Goal: Communication & Community: Answer question/provide support

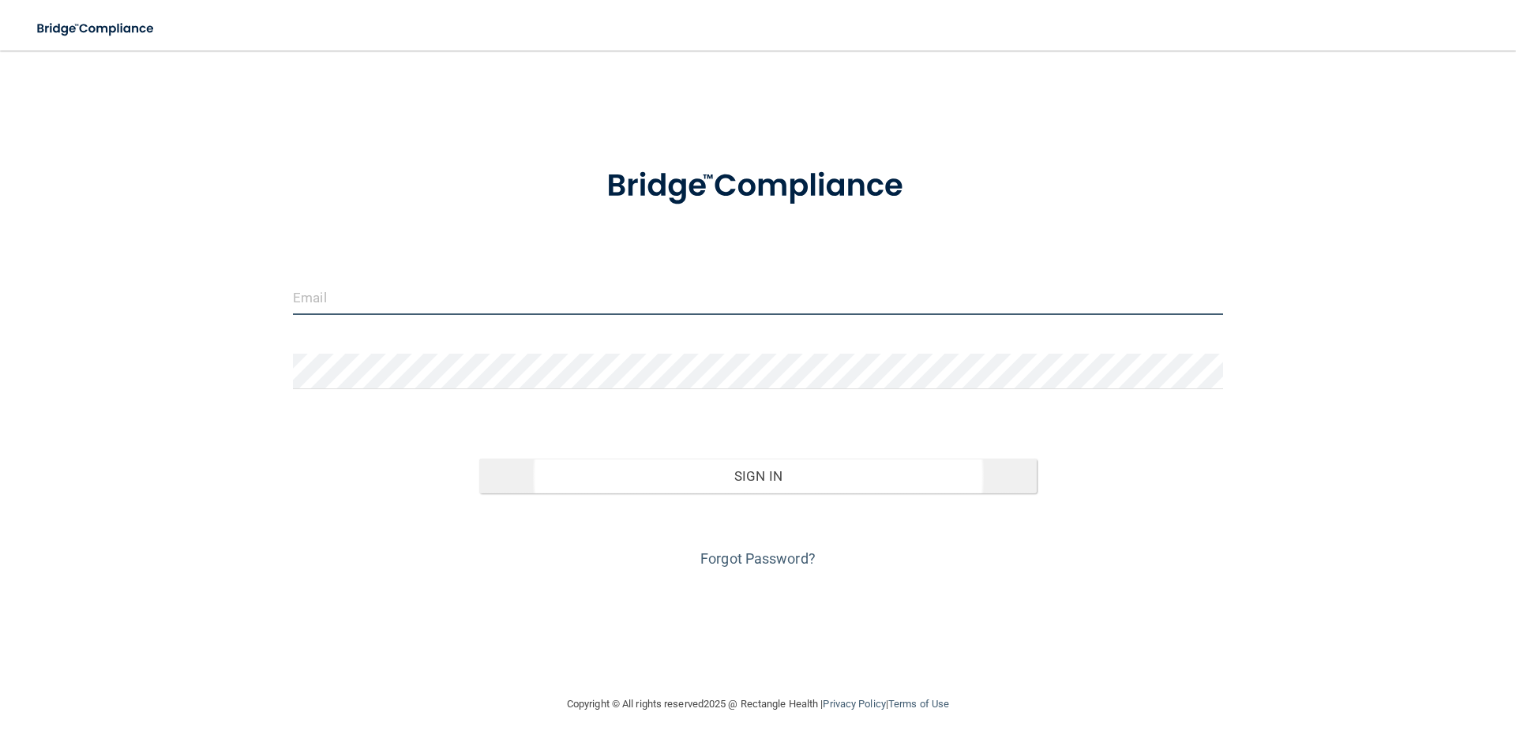
type input "[PERSON_NAME][EMAIL_ADDRESS][DOMAIN_NAME]"
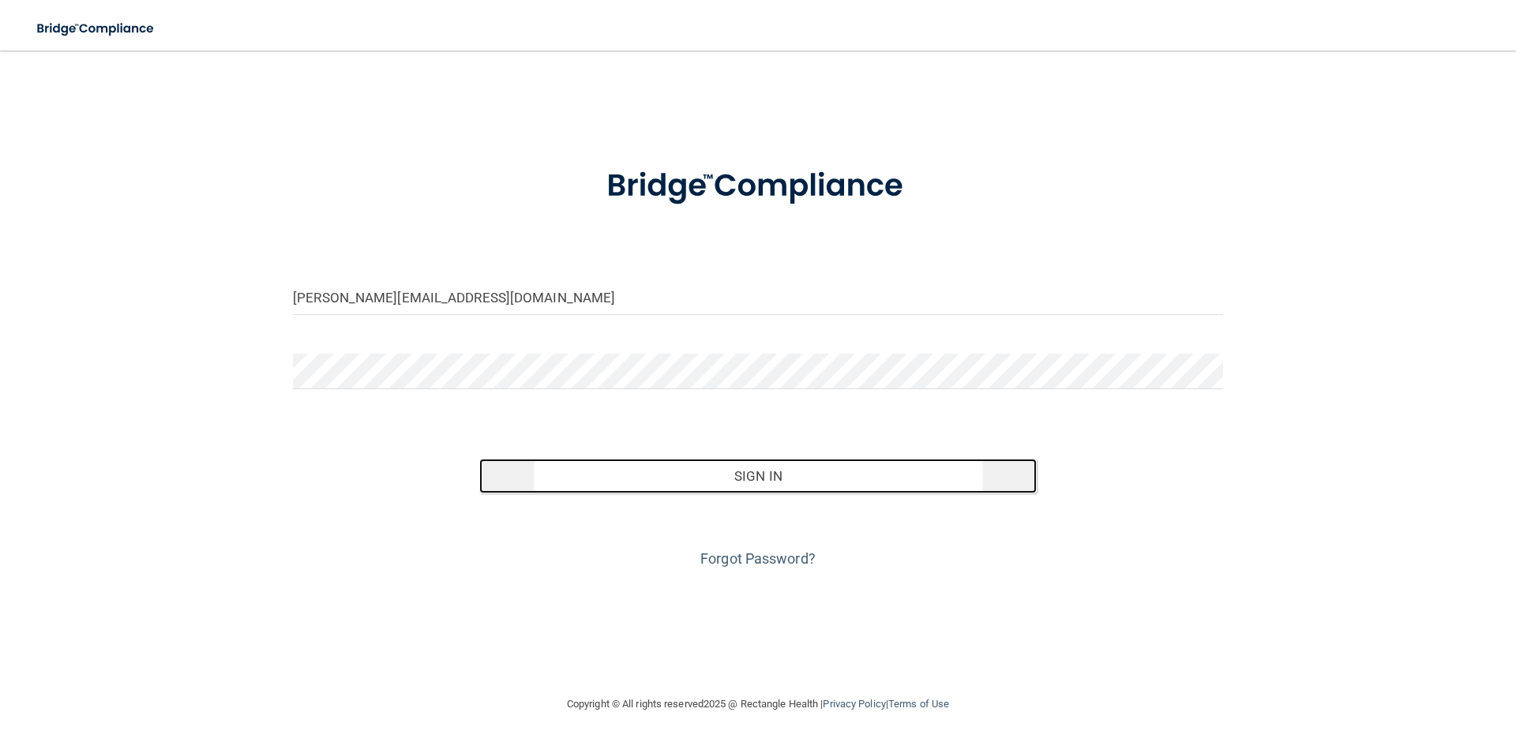
click at [766, 475] on button "Sign In" at bounding box center [758, 476] width 558 height 35
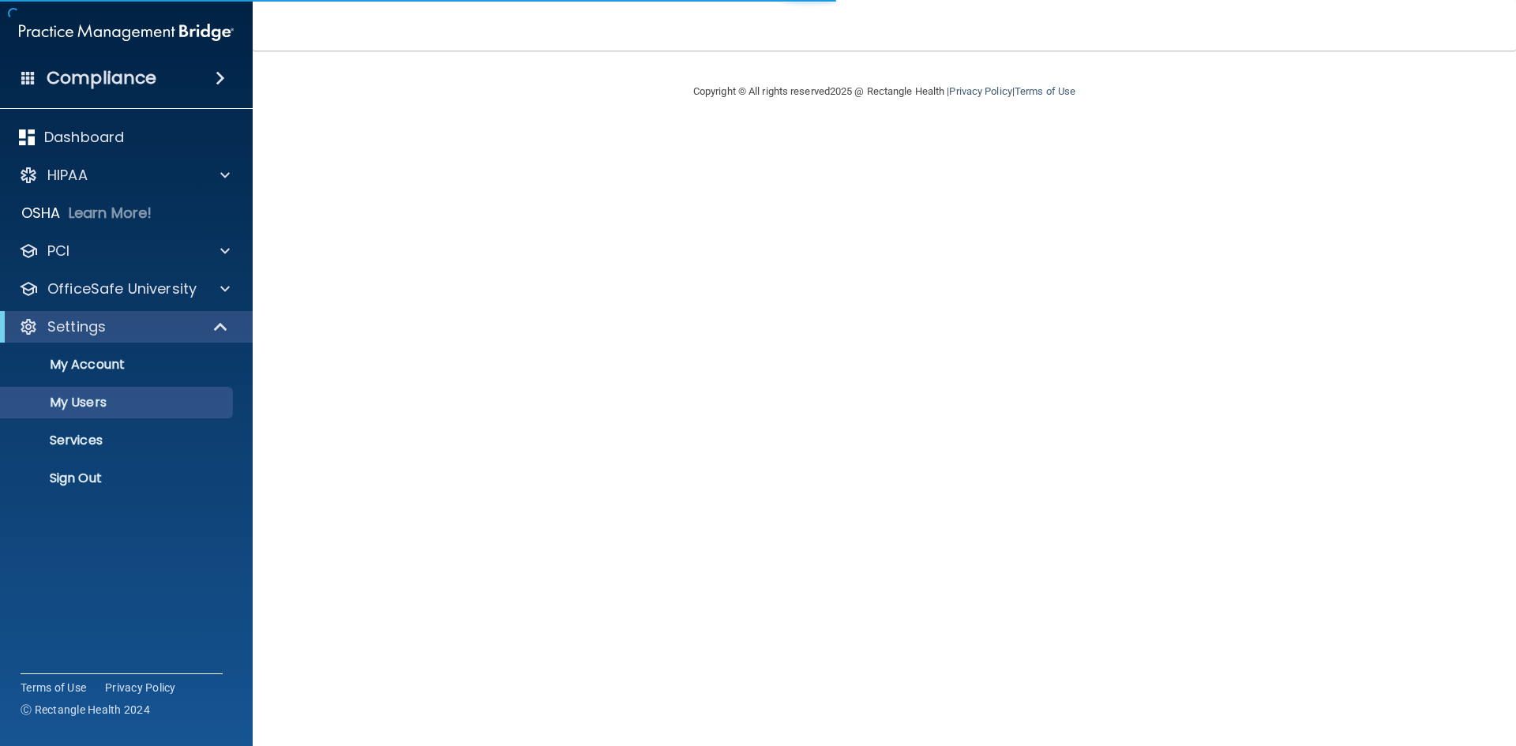
select select "20"
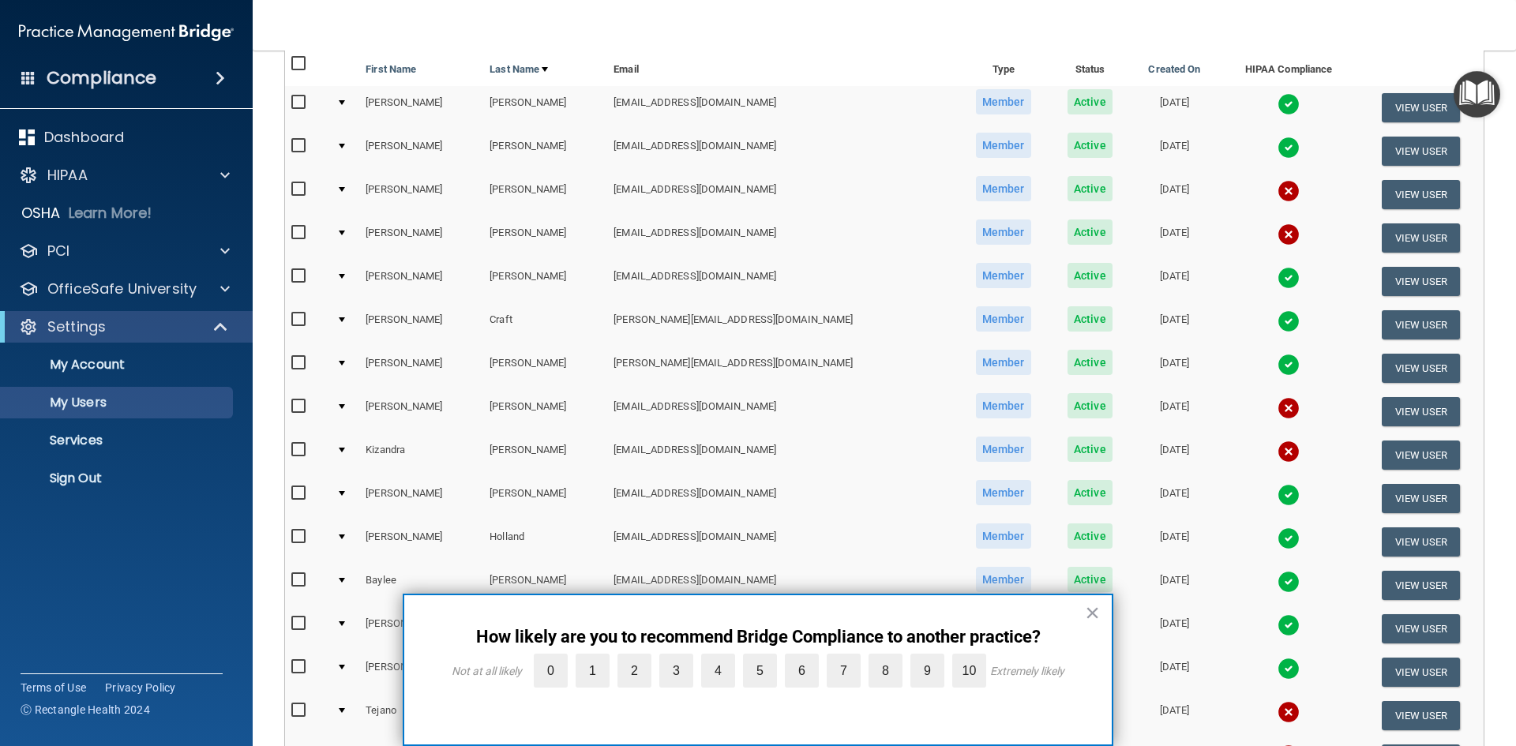
scroll to position [79, 0]
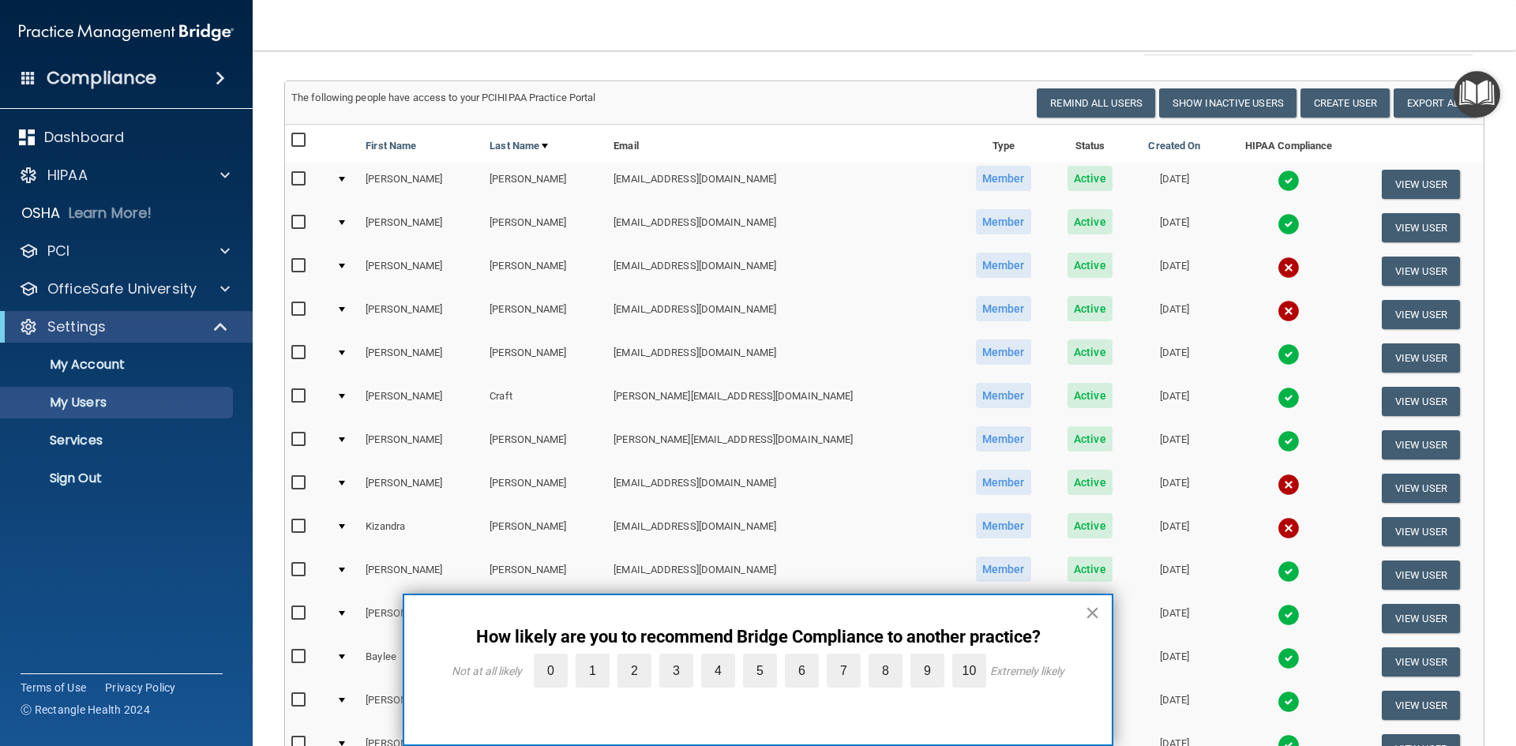
click at [1092, 612] on button "×" at bounding box center [1092, 612] width 15 height 25
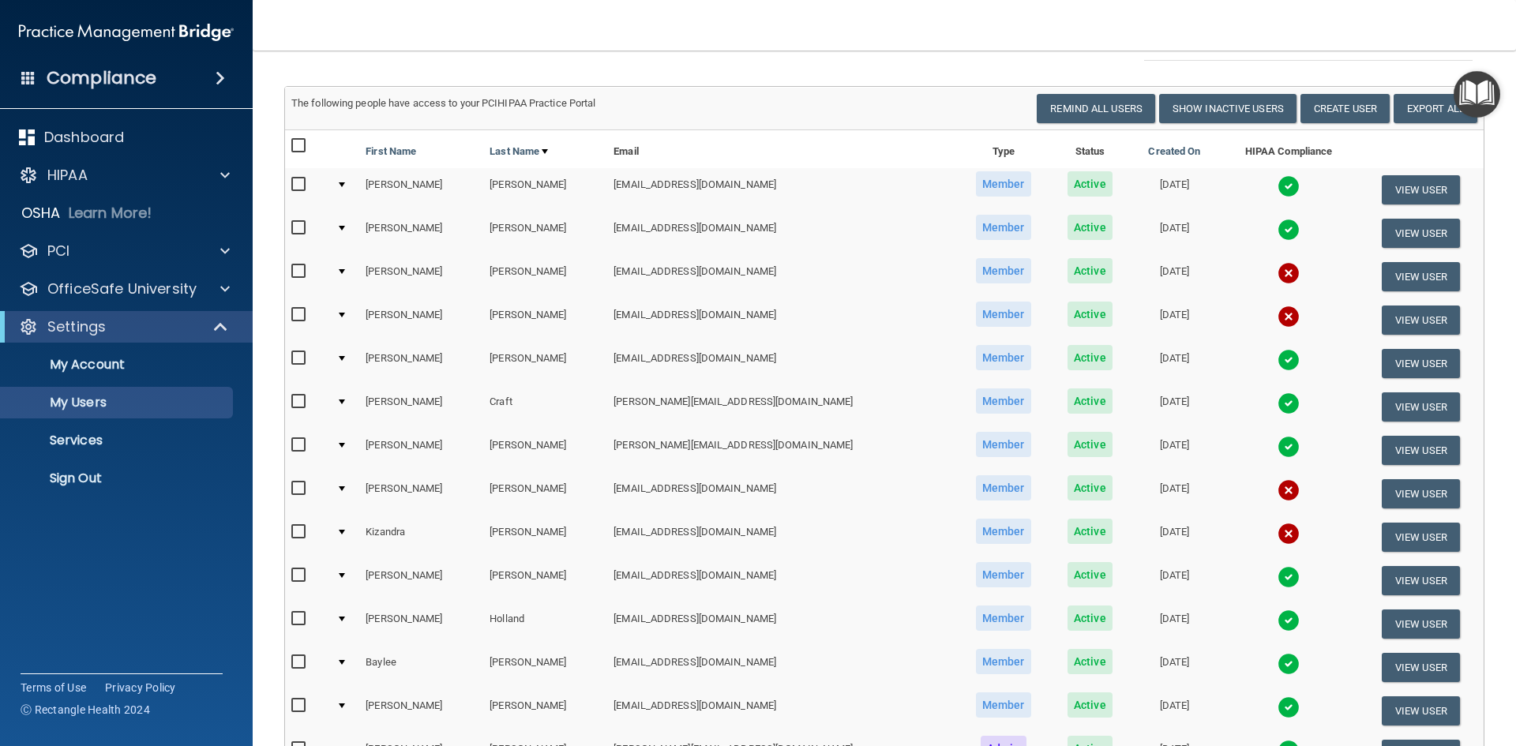
scroll to position [0, 0]
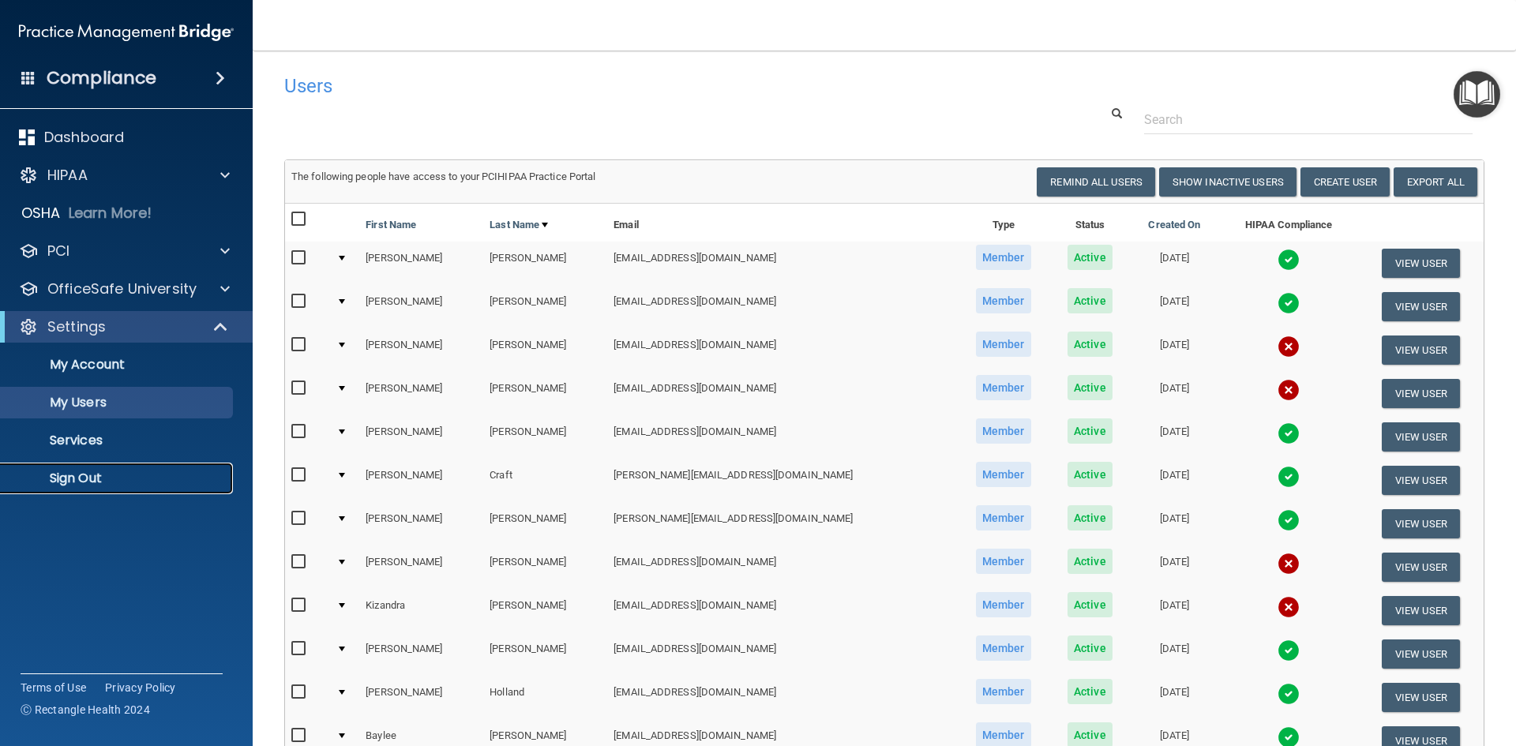
click at [96, 471] on p "Sign Out" at bounding box center [118, 479] width 216 height 16
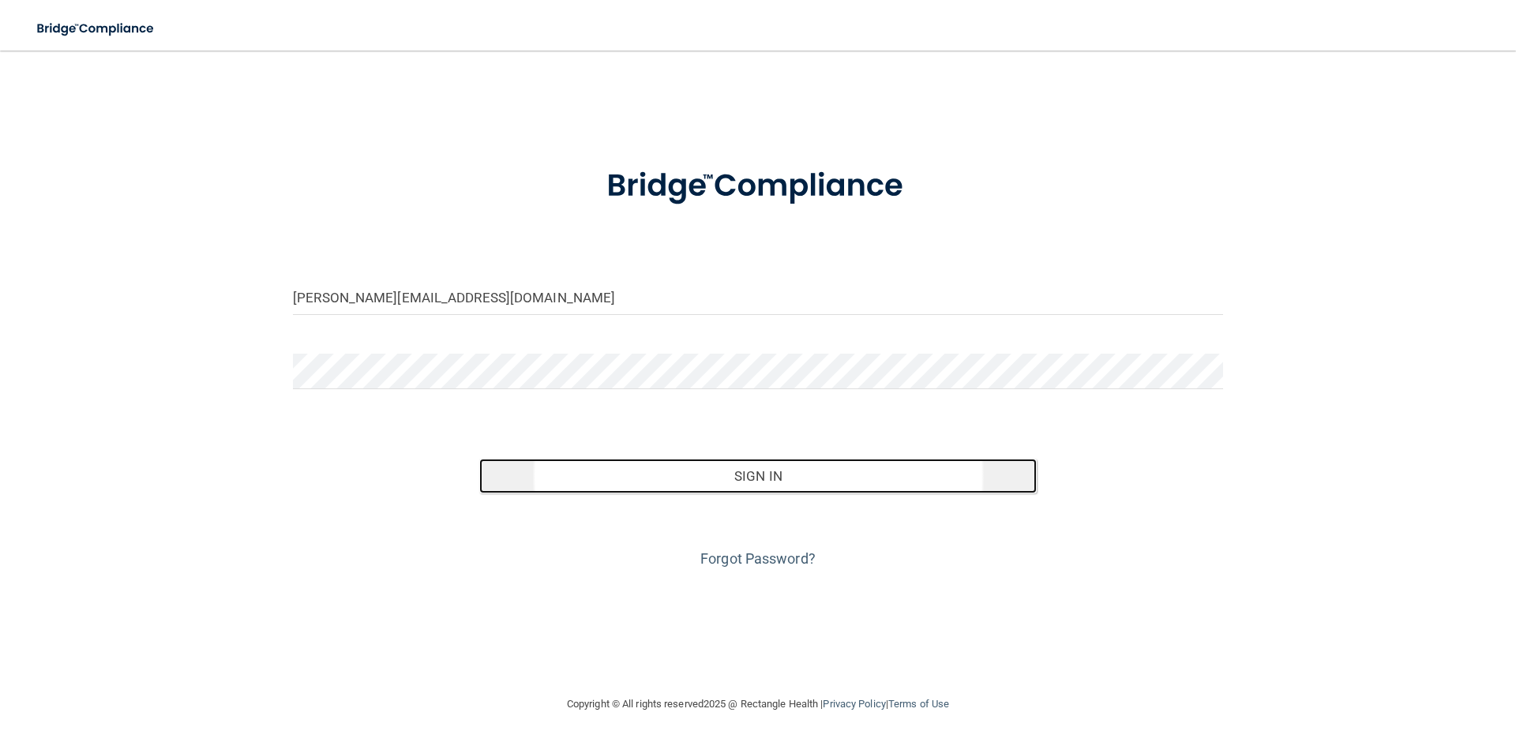
click at [707, 479] on button "Sign In" at bounding box center [758, 476] width 558 height 35
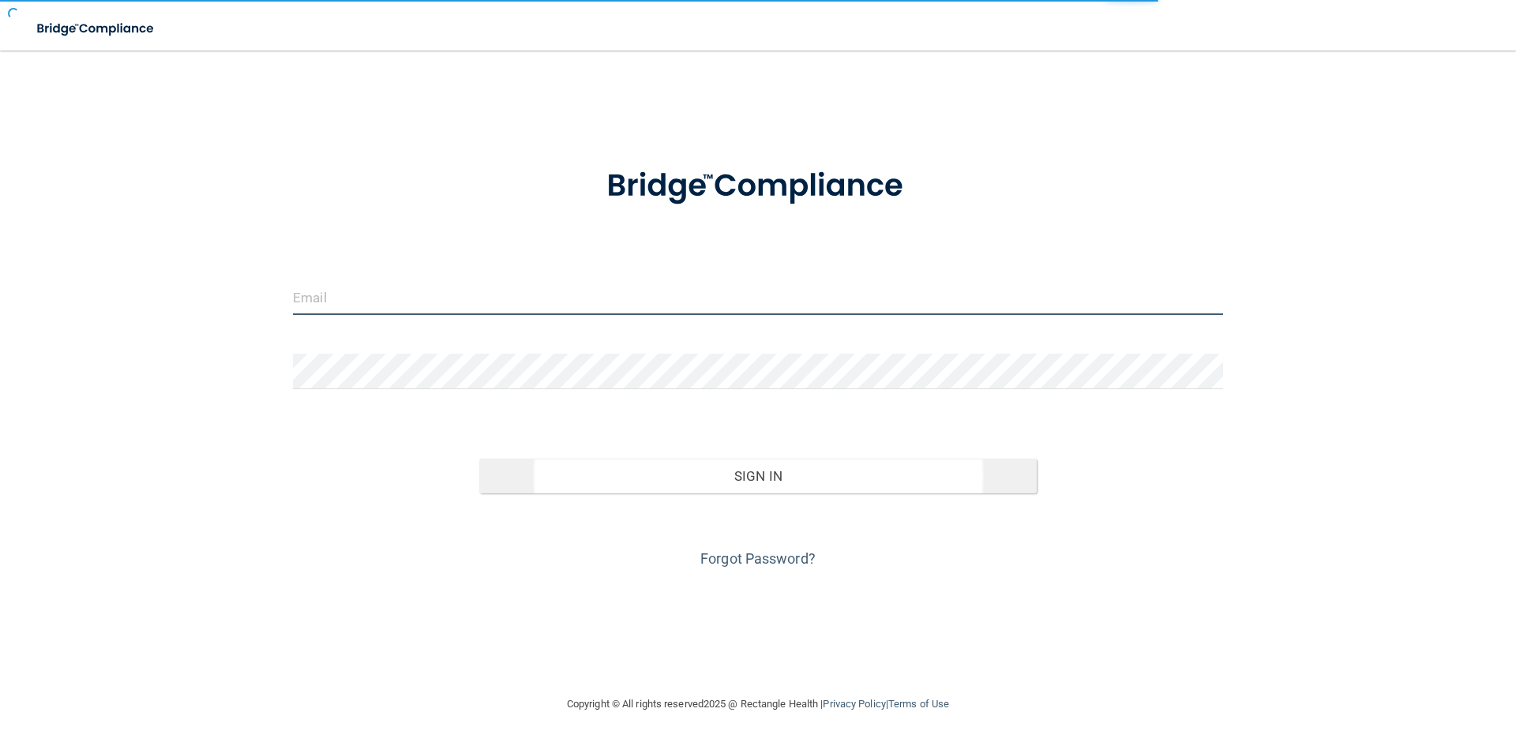
type input "[PERSON_NAME][EMAIL_ADDRESS][DOMAIN_NAME]"
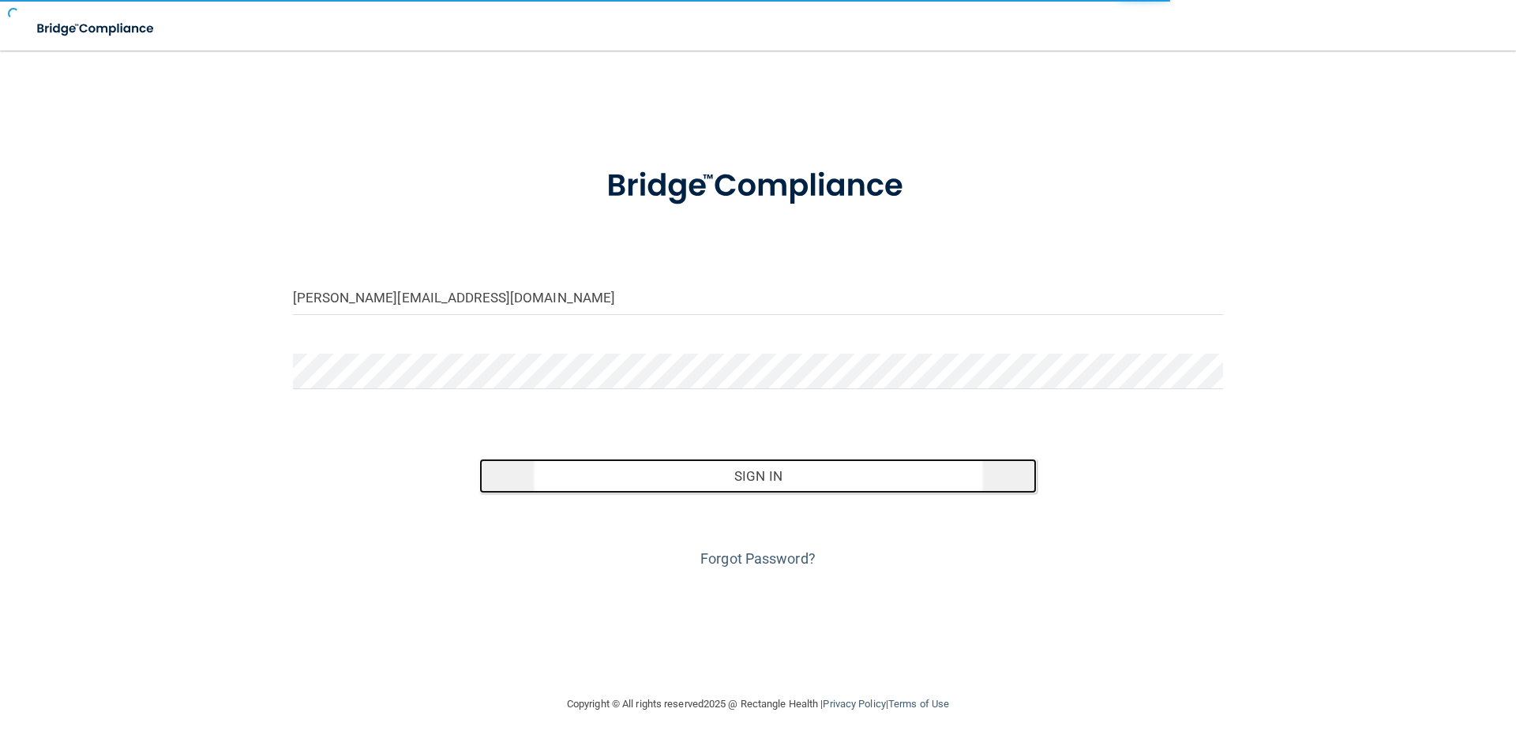
click at [763, 469] on button "Sign In" at bounding box center [758, 476] width 558 height 35
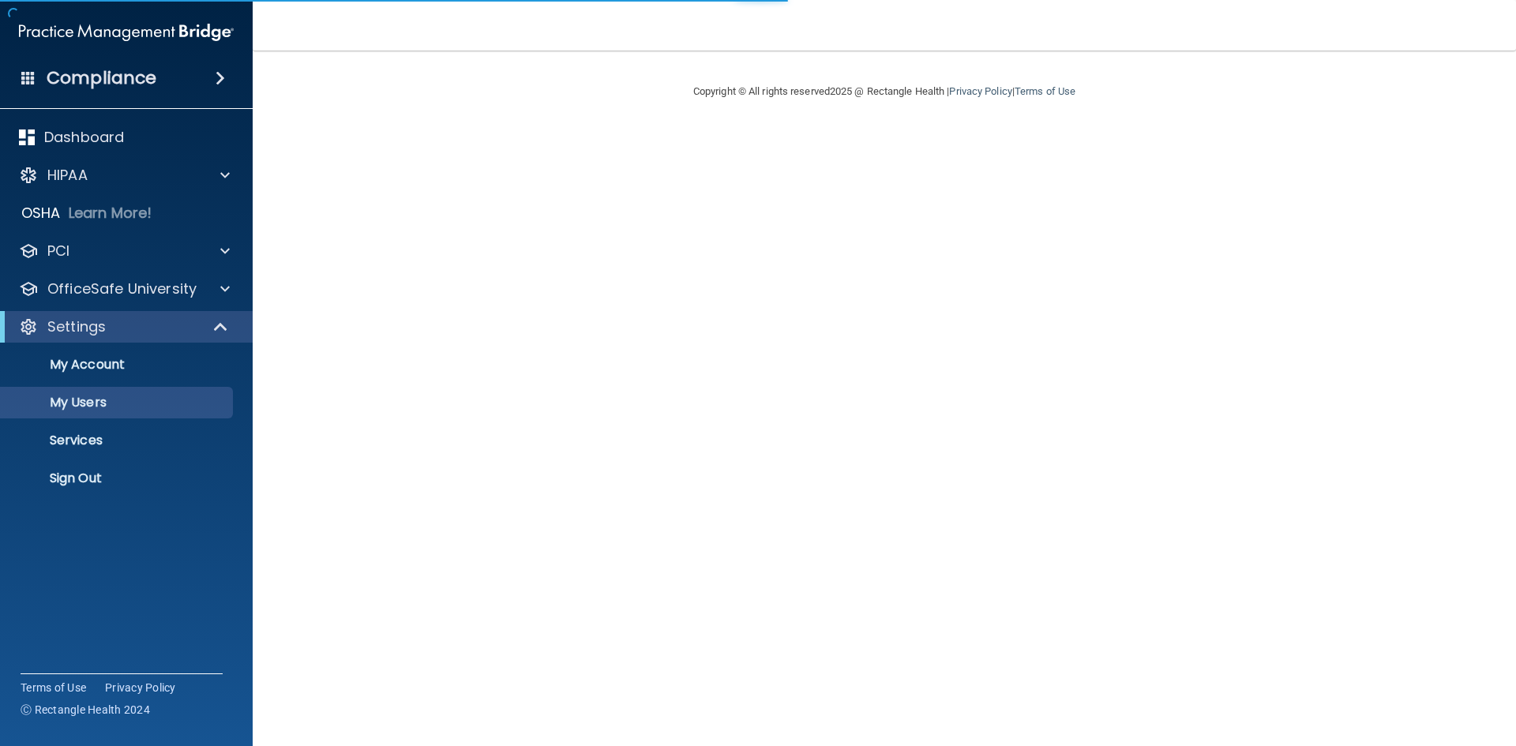
select select "20"
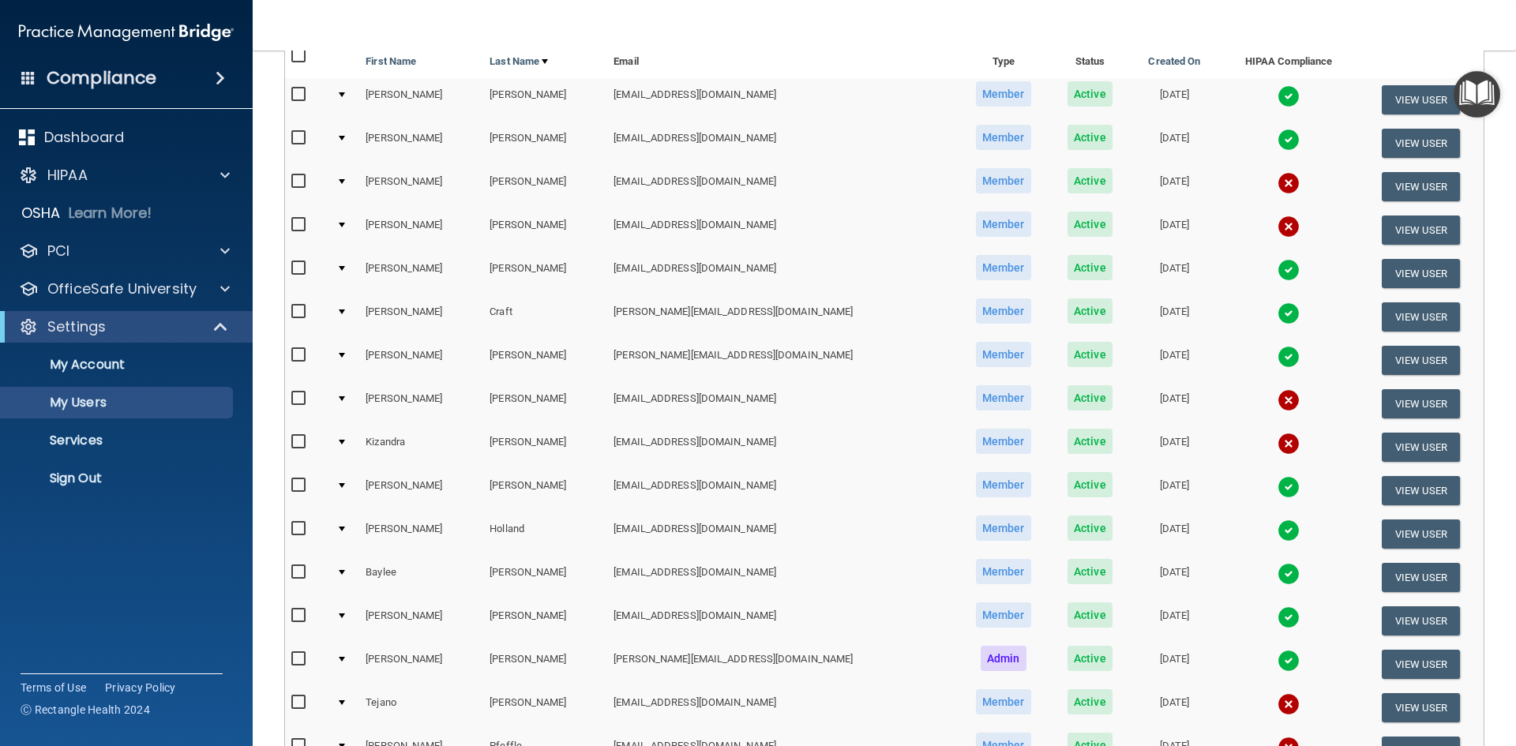
scroll to position [79, 0]
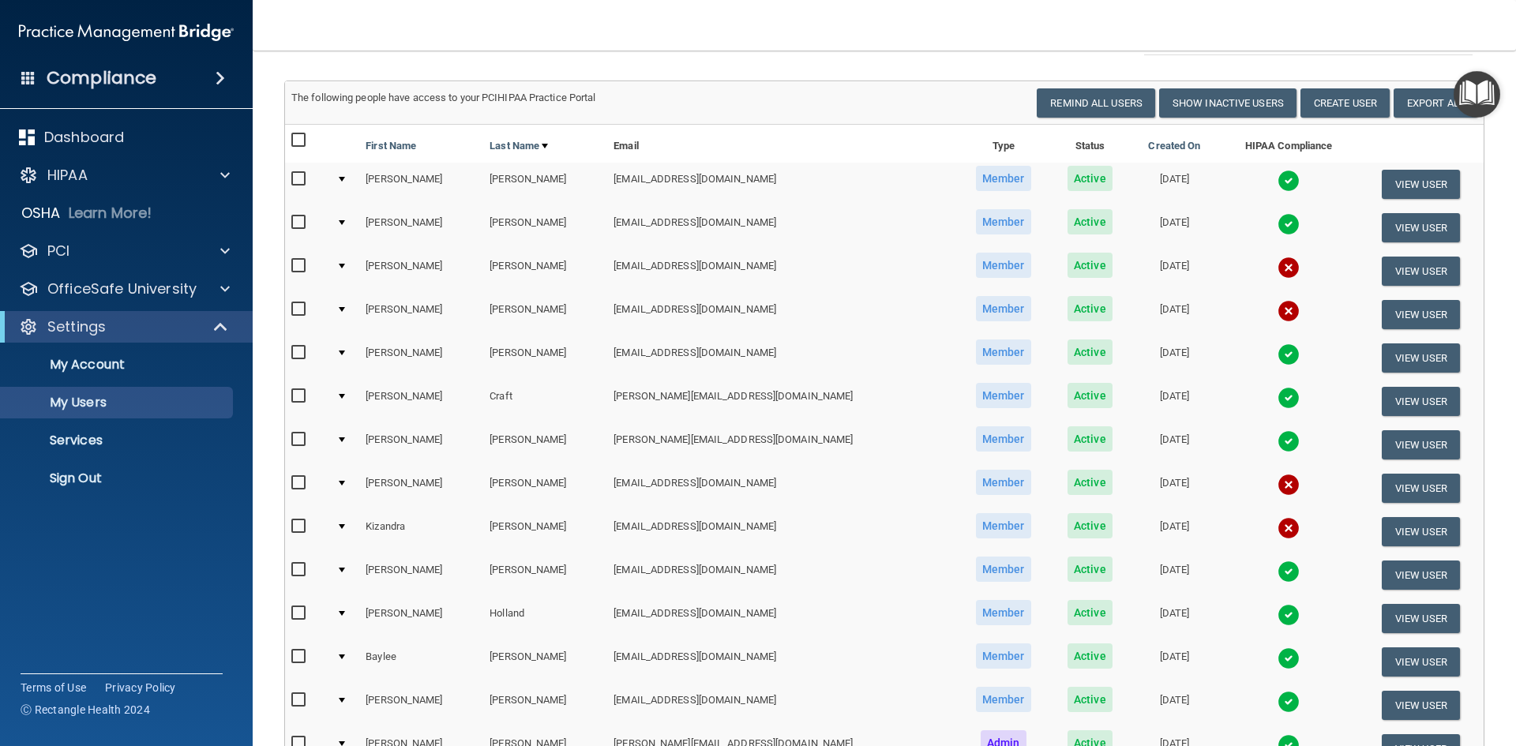
click at [299, 263] on input "checkbox" at bounding box center [300, 266] width 18 height 13
checkbox input "true"
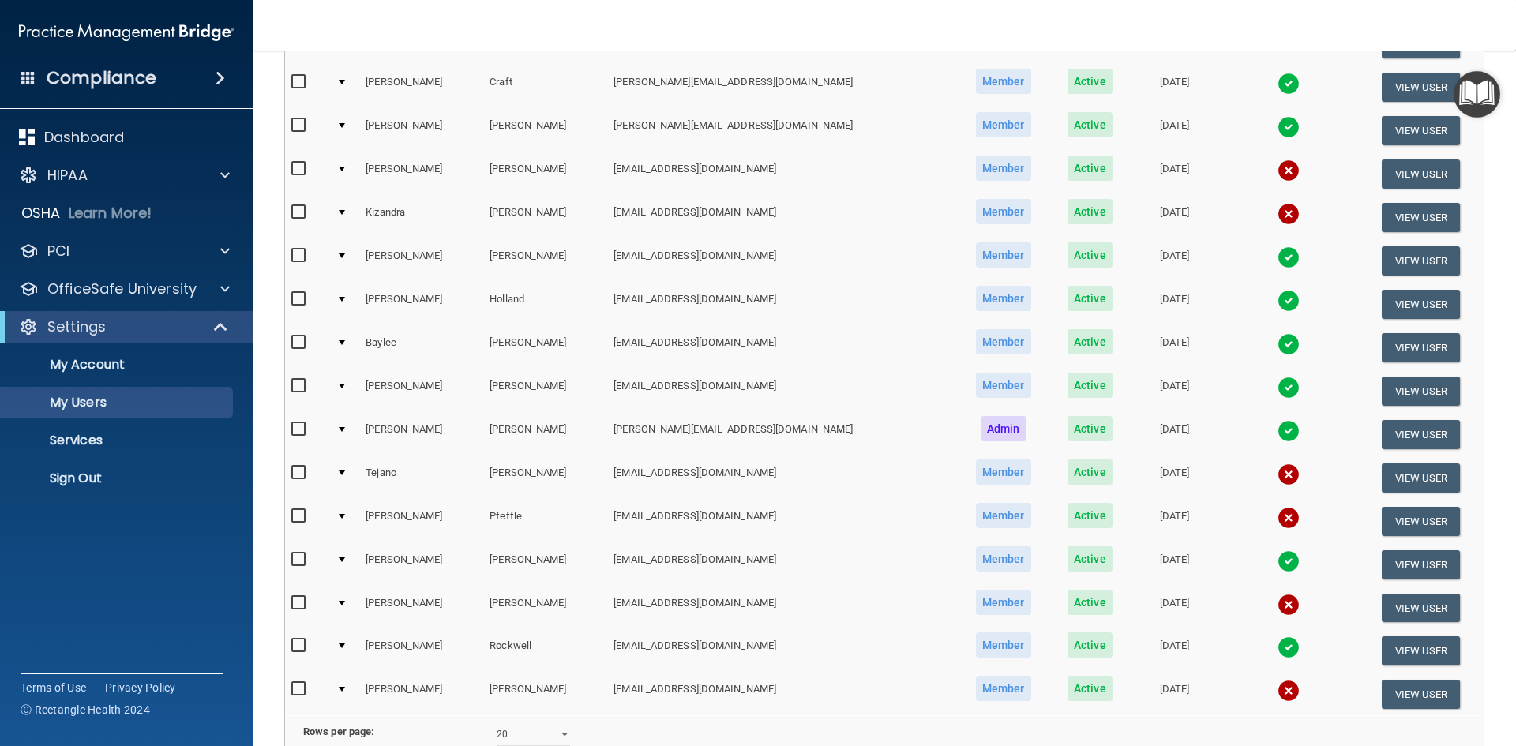
scroll to position [474, 0]
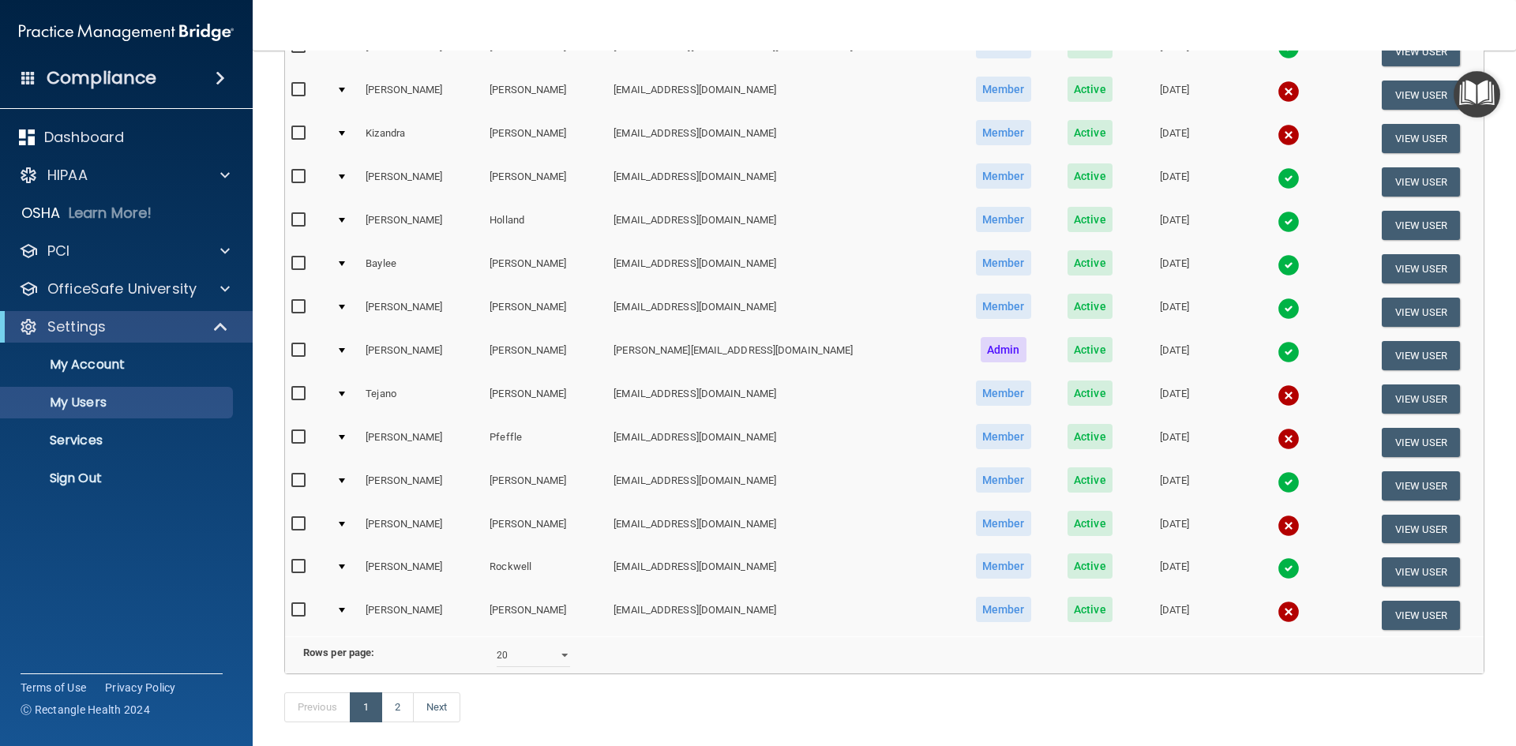
click at [294, 392] on input "checkbox" at bounding box center [300, 394] width 18 height 13
checkbox input "true"
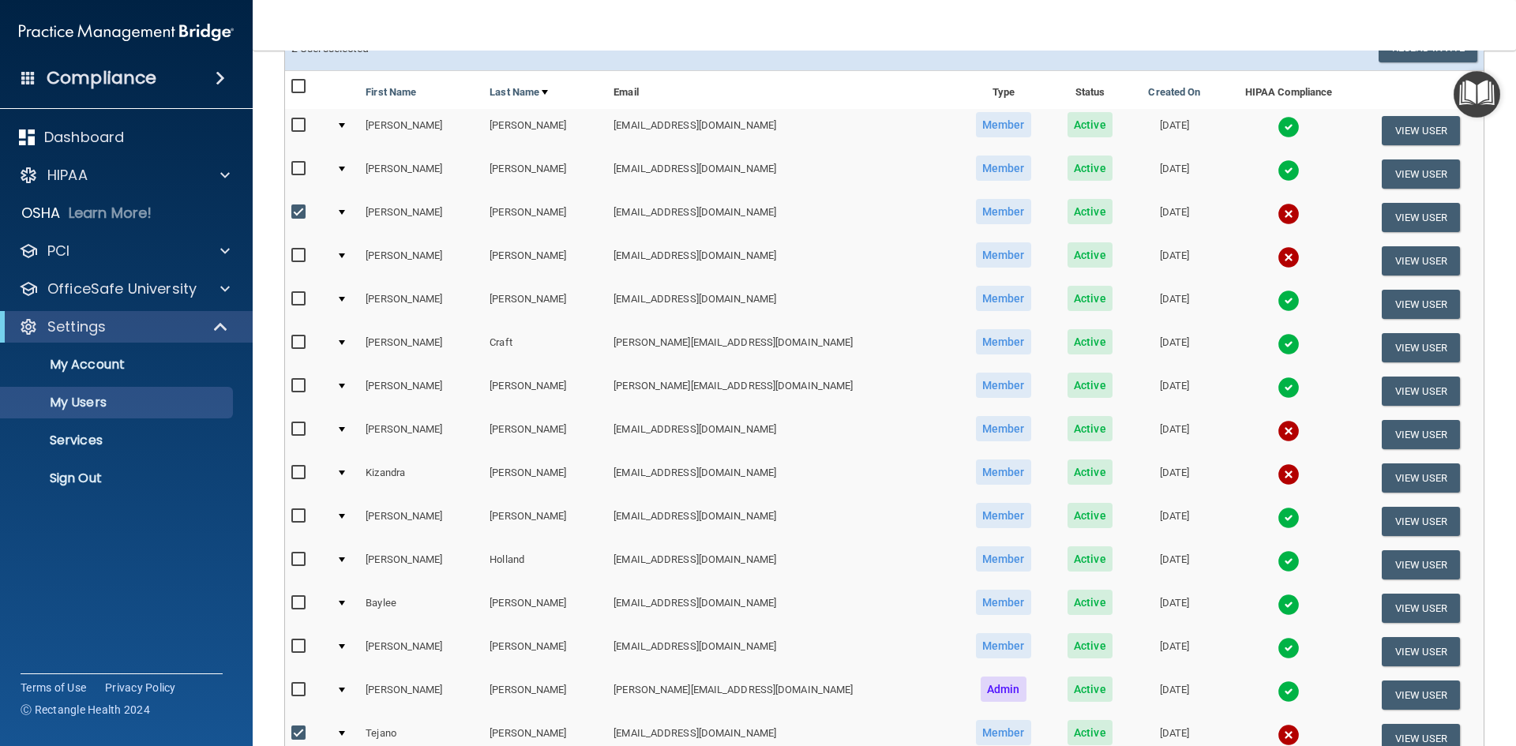
scroll to position [0, 0]
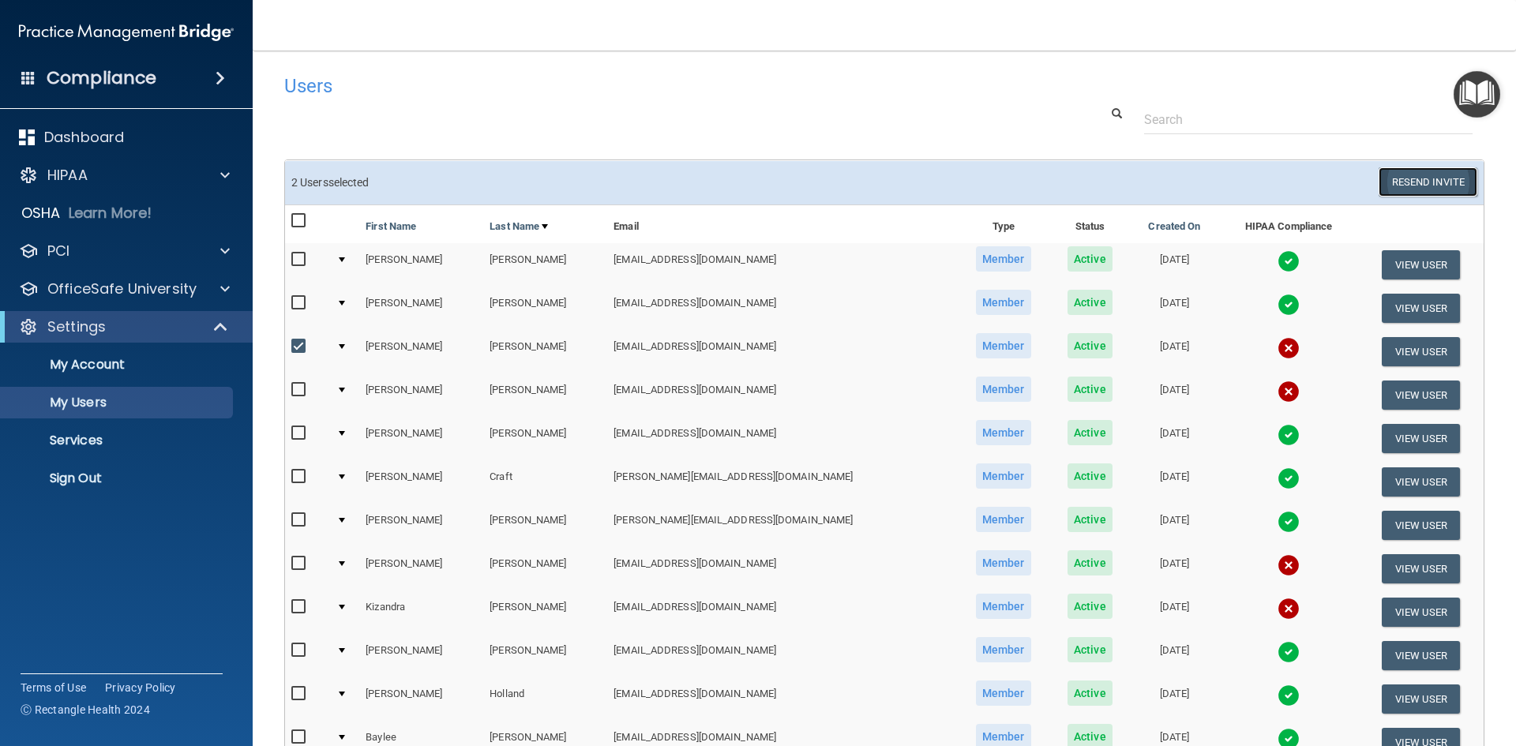
click at [1383, 178] on button "Resend Invite" at bounding box center [1428, 181] width 99 height 29
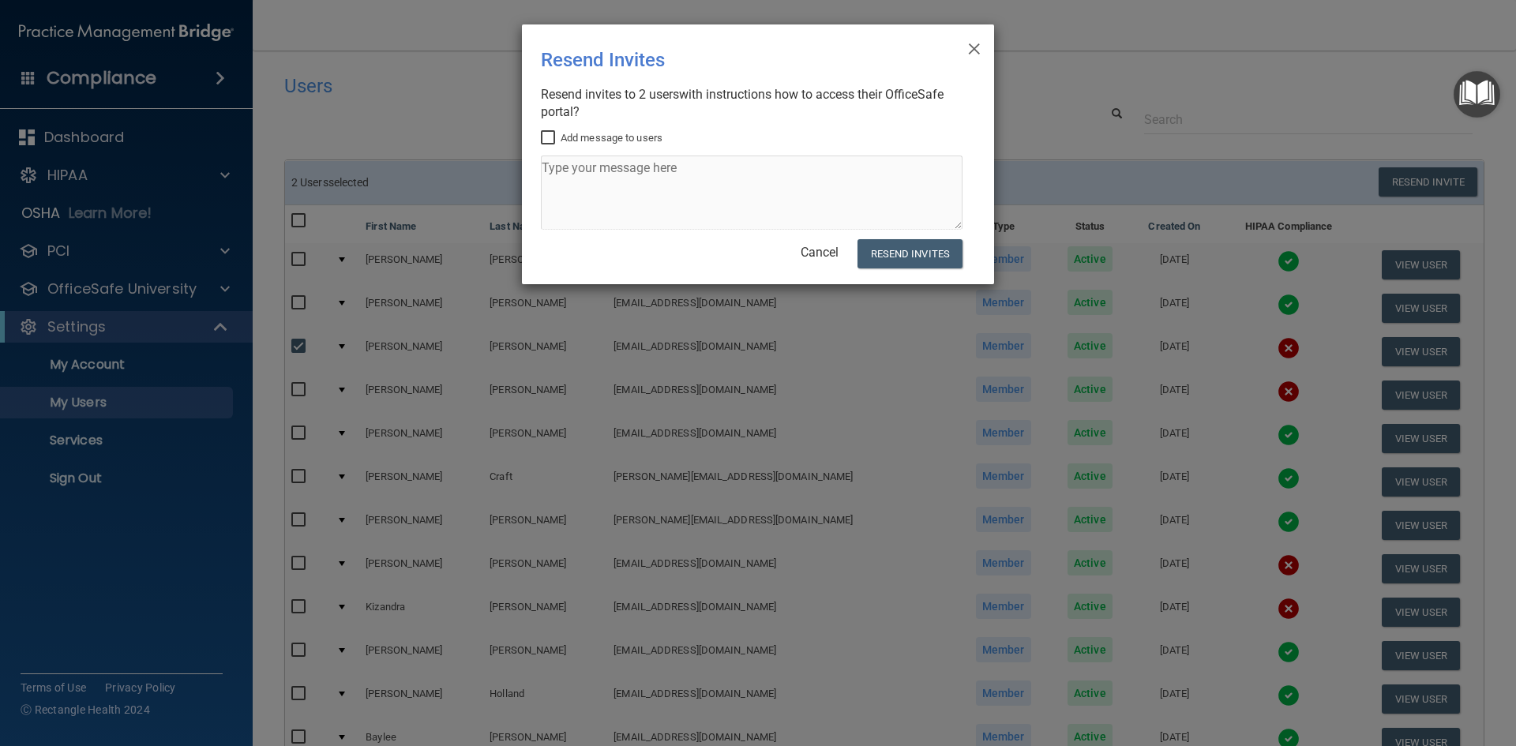
click at [551, 141] on input "Add message to users" at bounding box center [550, 138] width 18 height 13
checkbox input "true"
click at [566, 174] on textarea at bounding box center [752, 193] width 422 height 74
type textarea "Please complete training and videos right away. These are over-due. Thanks, Jea…"
click at [904, 250] on button "Resend Invites" at bounding box center [910, 253] width 105 height 29
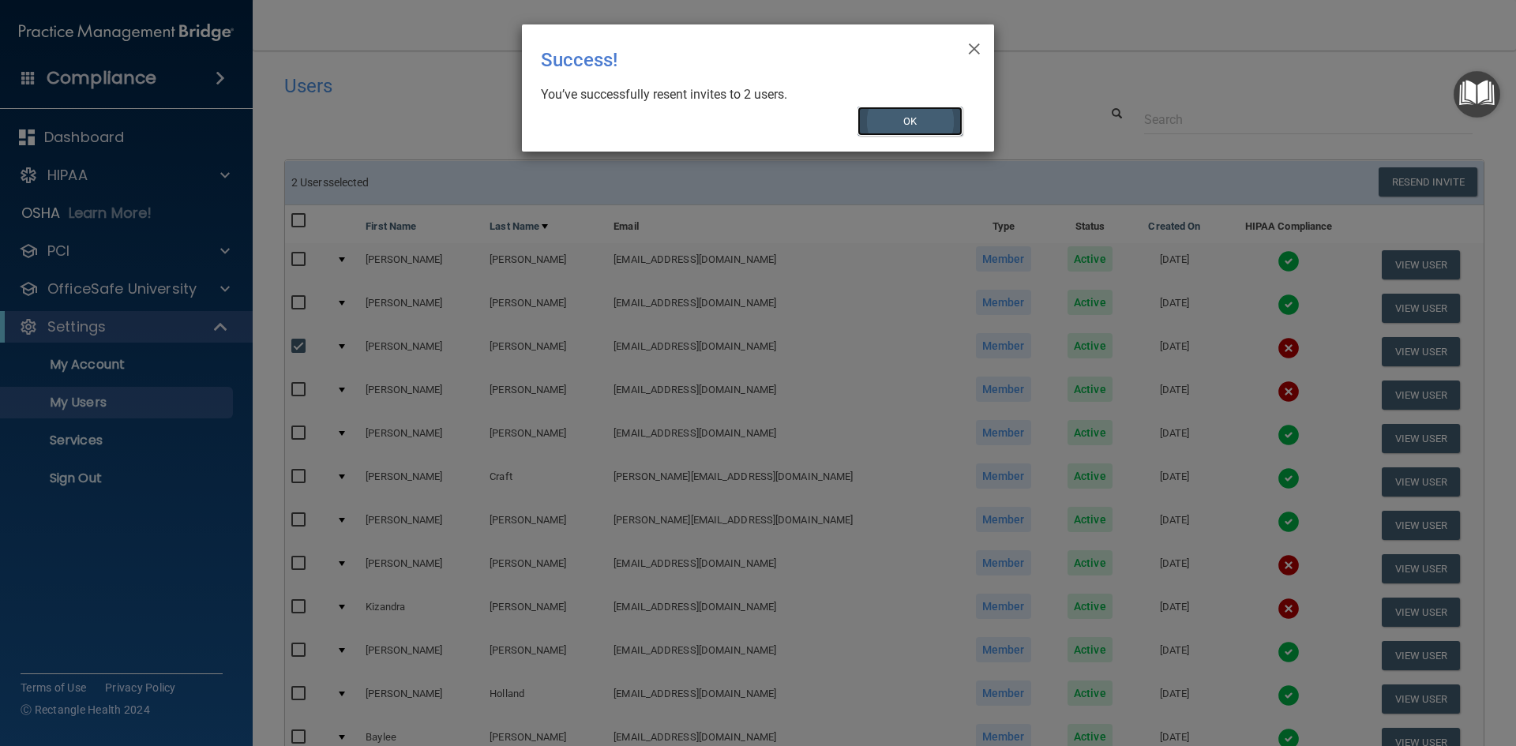
click at [914, 127] on button "OK" at bounding box center [911, 121] width 106 height 29
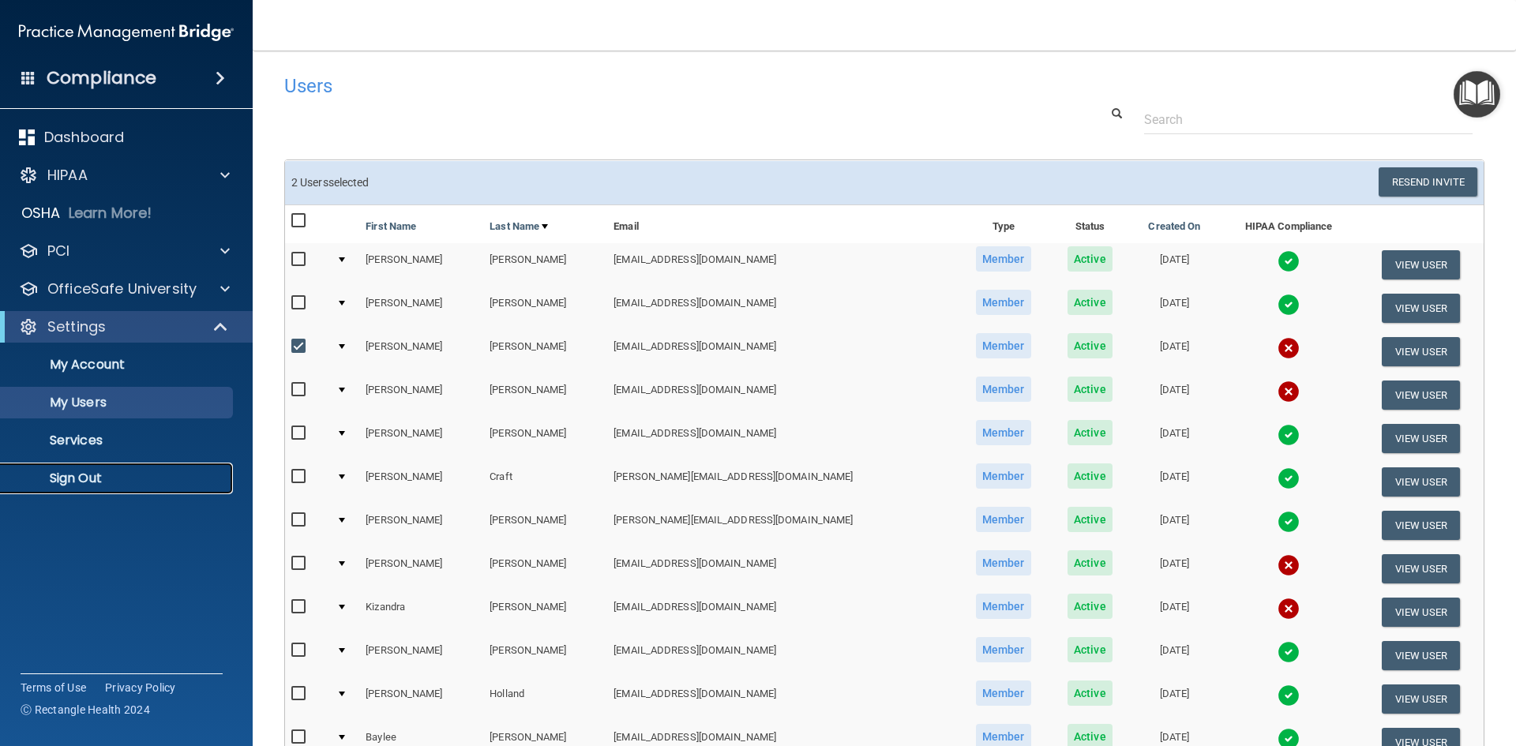
click at [99, 471] on p "Sign Out" at bounding box center [118, 479] width 216 height 16
